Goal: Transaction & Acquisition: Download file/media

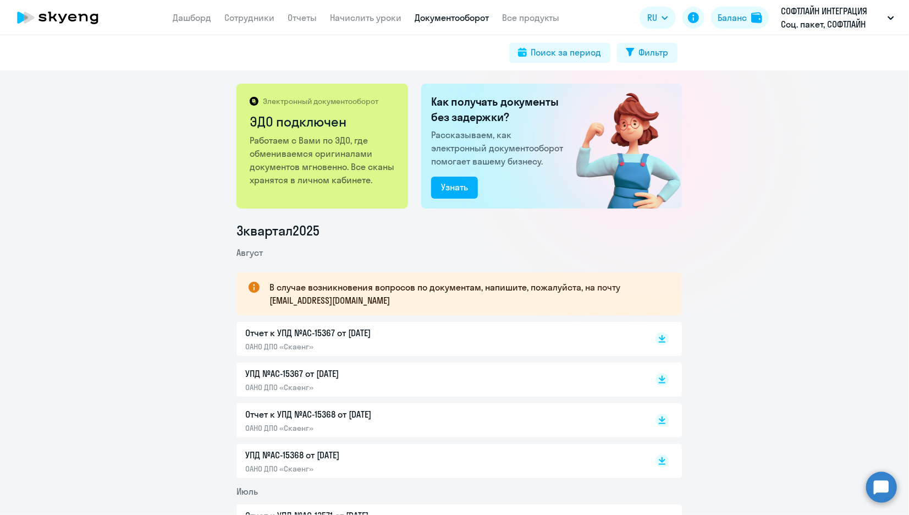
scroll to position [183, 0]
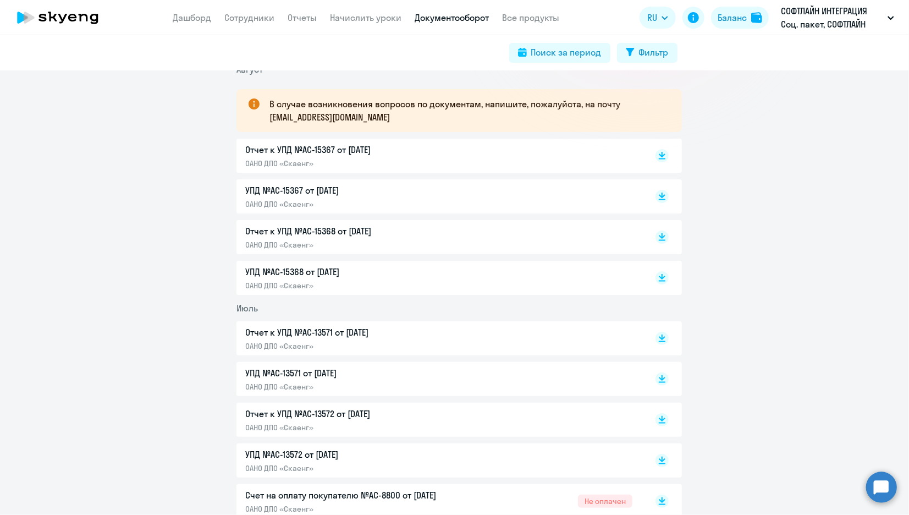
click at [279, 153] on p "Отчет к УПД №AC-15367 от [DATE]" at bounding box center [360, 149] width 231 height 13
click at [282, 150] on p "Отчет к УПД №AC-15367 от [DATE]" at bounding box center [360, 149] width 231 height 13
click at [292, 242] on p "ОАНО ДПО «Скаенг»" at bounding box center [360, 245] width 231 height 10
click at [310, 278] on p "УПД №AC-15368 от [DATE]" at bounding box center [360, 271] width 231 height 13
click at [308, 189] on p "УПД №AC-15367 от [DATE]" at bounding box center [360, 190] width 231 height 13
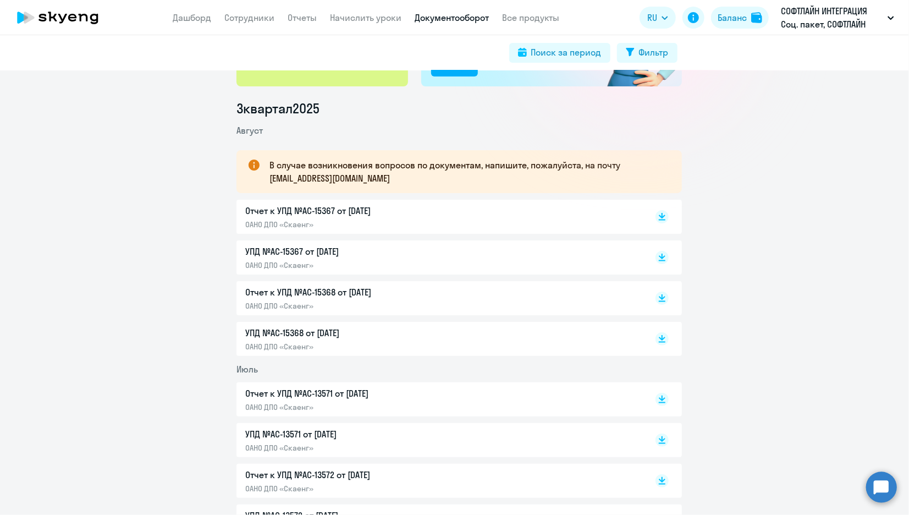
scroll to position [0, 0]
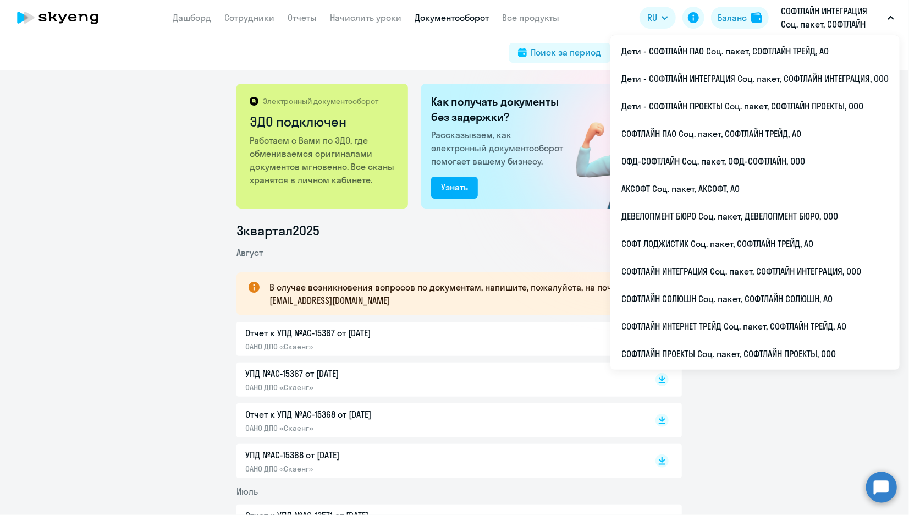
click at [811, 20] on p "СОФТЛАЙН ИНТЕГРАЦИЯ Соц. пакет, СОФТЛАЙН ИНТЕГРАЦИЯ, ООО" at bounding box center [832, 17] width 102 height 26
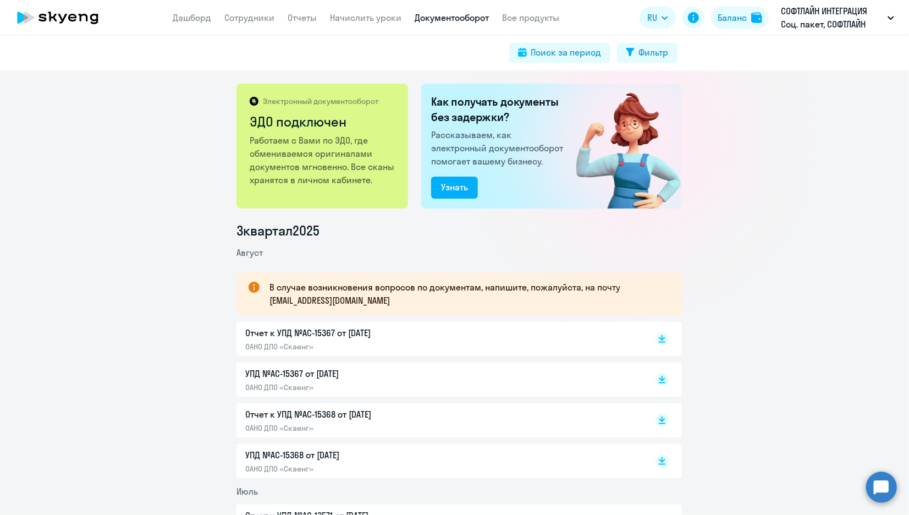
click at [800, 18] on p "СОФТЛАЙН ИНТЕГРАЦИЯ Соц. пакет, СОФТЛАЙН ИНТЕГРАЦИЯ, ООО" at bounding box center [832, 17] width 102 height 26
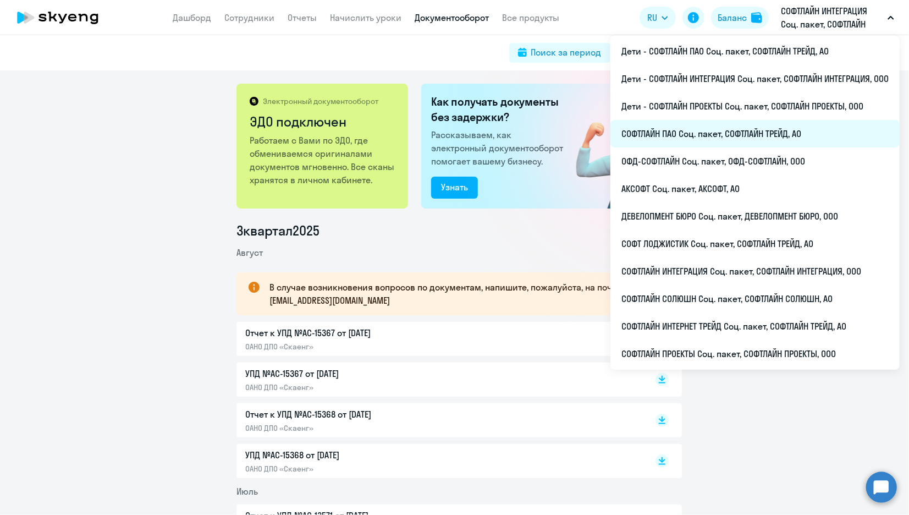
click at [641, 125] on li "СОФТЛАЙН ПАО Соц. пакет, СОФТЛАЙН ТРЕЙД, АО" at bounding box center [755, 134] width 289 height 28
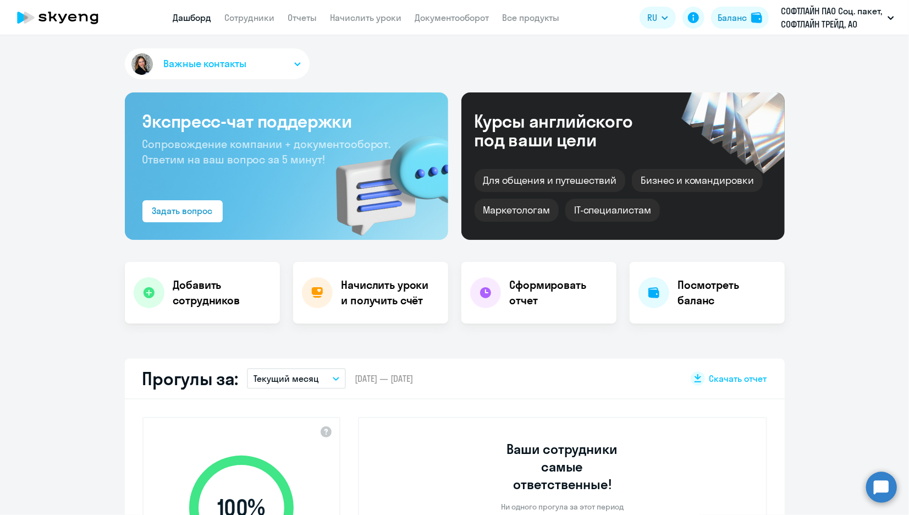
select select "30"
click at [471, 24] on app-menu-item-link "Документооборот" at bounding box center [452, 18] width 74 height 14
click at [470, 18] on link "Документооборот" at bounding box center [452, 17] width 74 height 11
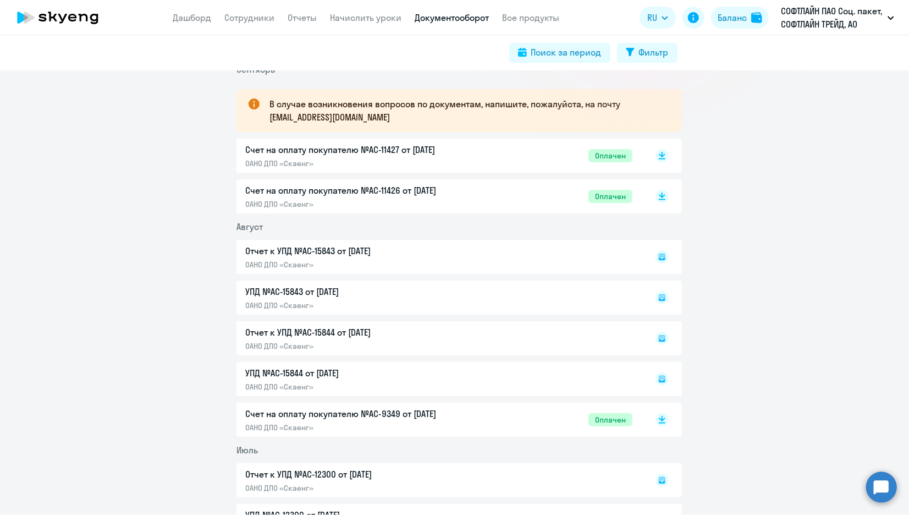
scroll to position [244, 0]
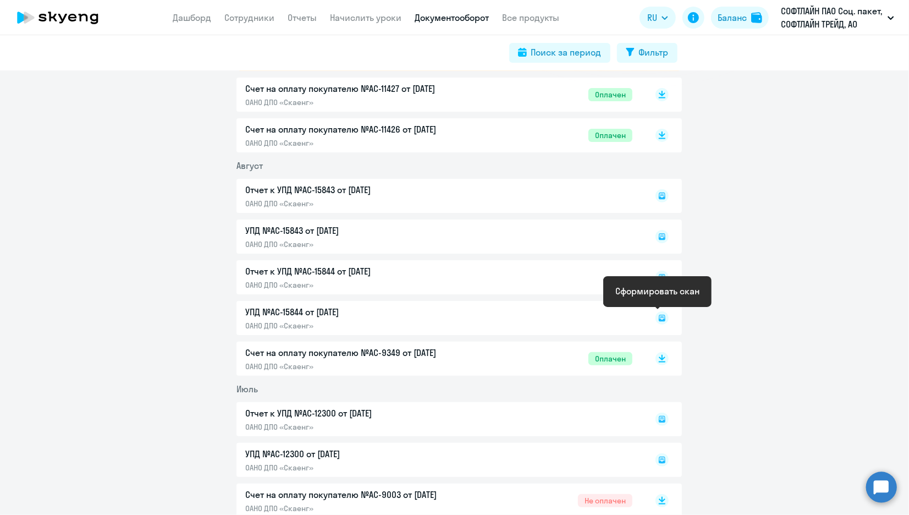
click at [660, 318] on rect at bounding box center [662, 317] width 13 height 13
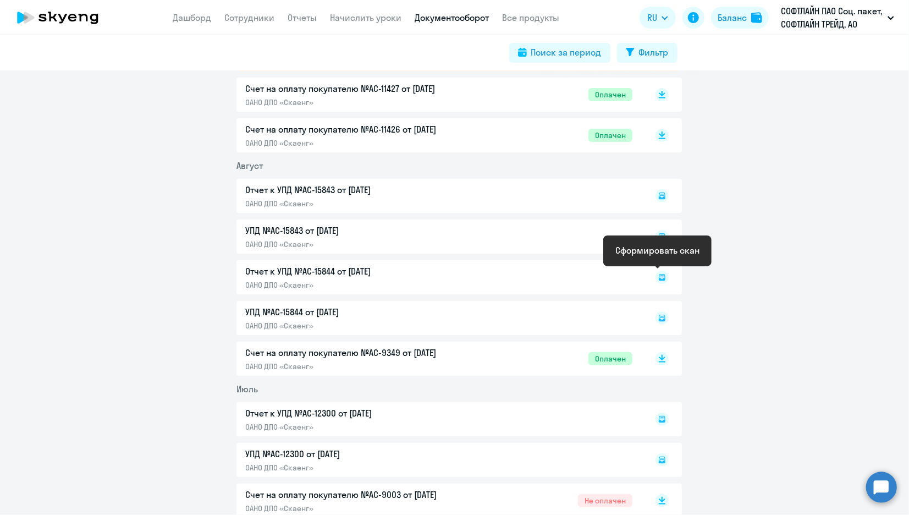
click at [660, 276] on rect at bounding box center [662, 277] width 13 height 13
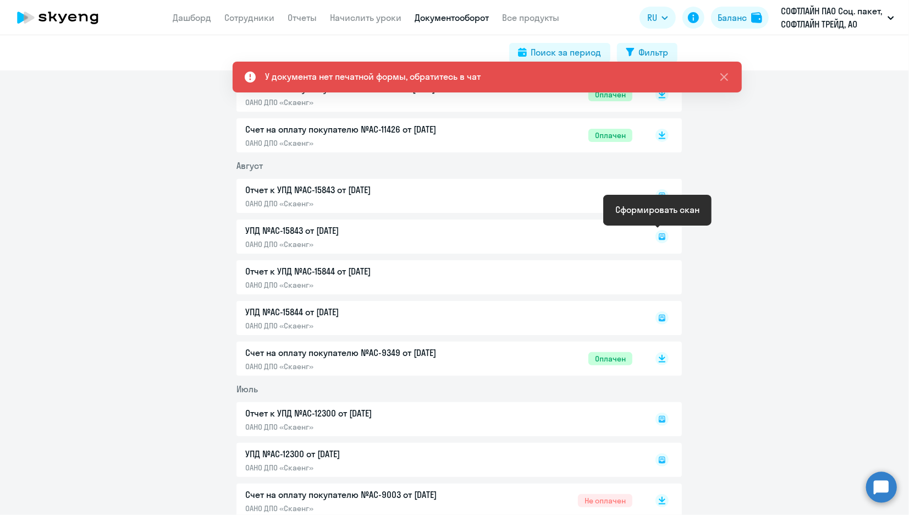
click at [658, 235] on icon at bounding box center [662, 236] width 13 height 13
click at [657, 197] on icon at bounding box center [662, 195] width 13 height 13
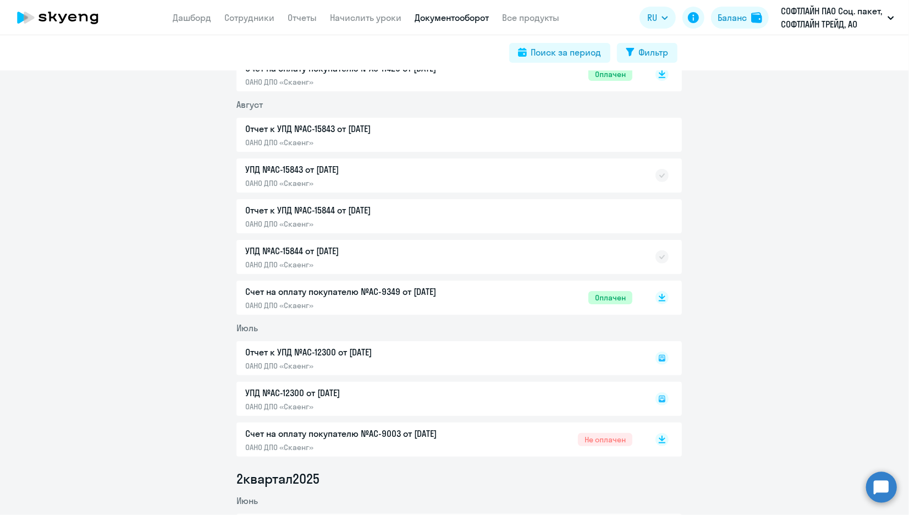
scroll to position [122, 0]
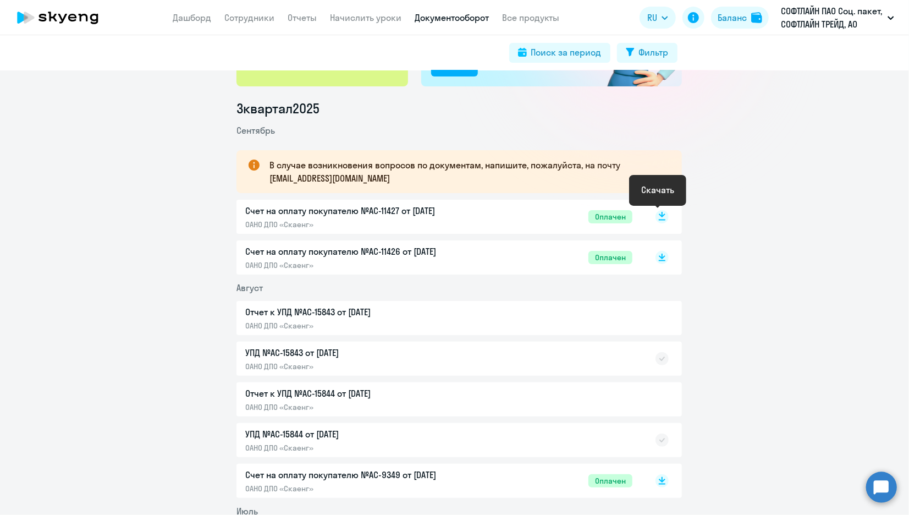
click at [659, 213] on icon at bounding box center [662, 215] width 7 height 6
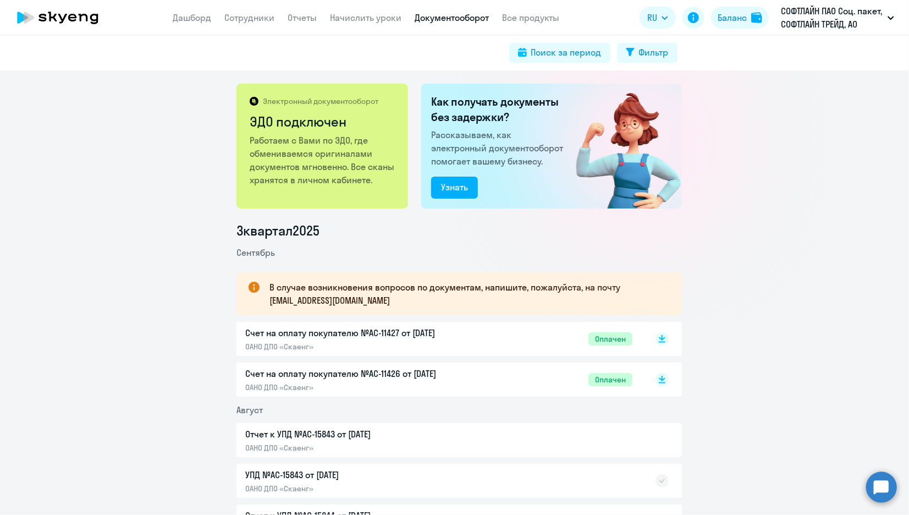
drag, startPoint x: 264, startPoint y: 239, endPoint x: 385, endPoint y: 238, distance: 121.6
drag, startPoint x: 306, startPoint y: 237, endPoint x: 233, endPoint y: 238, distance: 73.2
click at [237, 238] on li "3 квартал 2025" at bounding box center [460, 231] width 446 height 18
drag, startPoint x: 233, startPoint y: 238, endPoint x: 264, endPoint y: 301, distance: 70.6
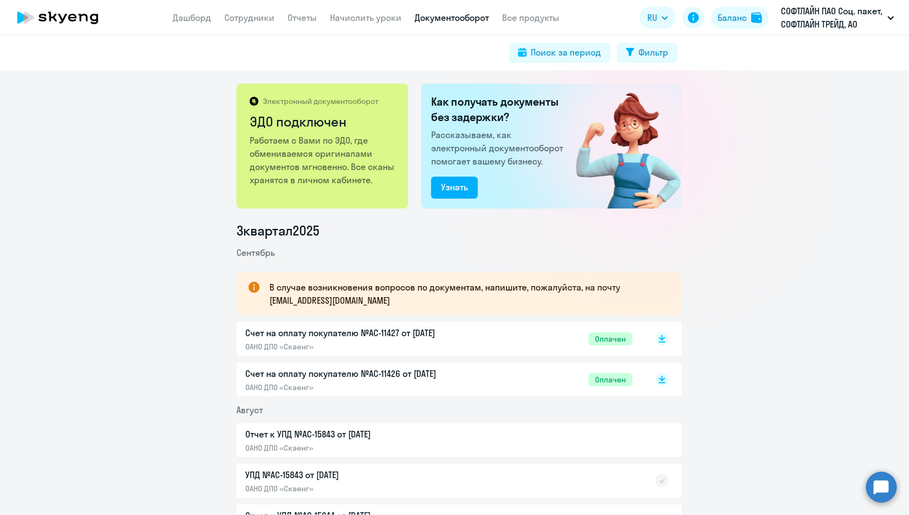
click at [264, 301] on div "В случае возникновения вопросов по документам, напишите, пожалуйста, на почту […" at bounding box center [460, 293] width 446 height 43
drag, startPoint x: 265, startPoint y: 301, endPoint x: 361, endPoint y: 301, distance: 96.3
click at [361, 301] on p "В случае возникновения вопросов по документам, напишите, пожалуйста, на почту […" at bounding box center [466, 294] width 393 height 26
drag, startPoint x: 361, startPoint y: 301, endPoint x: 346, endPoint y: 301, distance: 14.9
copy p "[EMAIL_ADDRESS][DOMAIN_NAME]"
